Goal: Navigation & Orientation: Go to known website

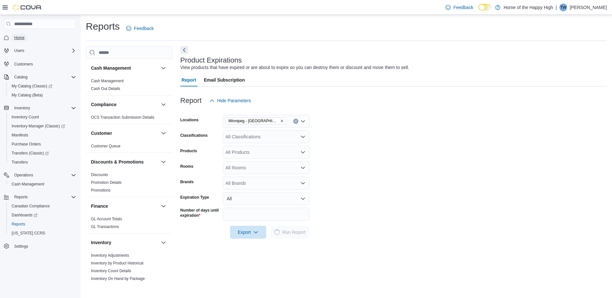
click at [19, 34] on span "Home" at bounding box center [19, 38] width 10 height 8
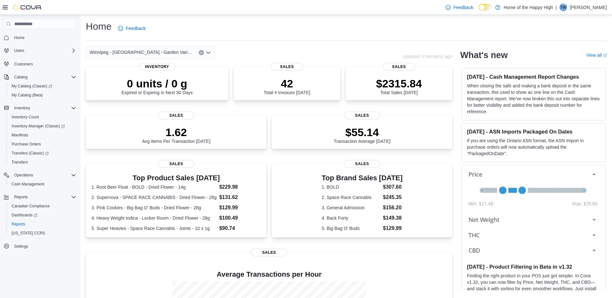
click at [195, 29] on div "Home Feedback" at bounding box center [346, 28] width 521 height 17
